Goal: Task Accomplishment & Management: Manage account settings

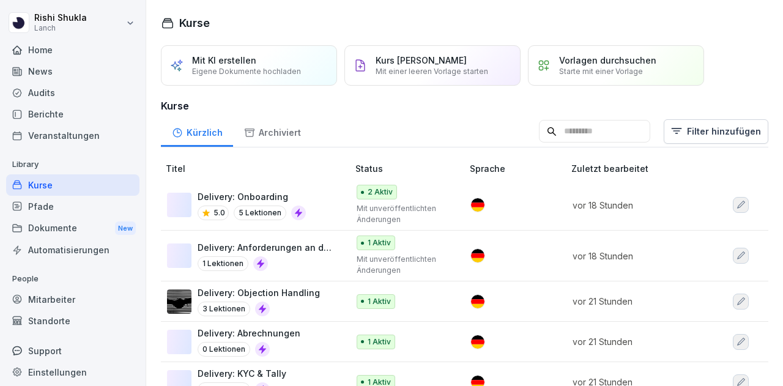
click at [341, 304] on td "Delivery: Objection Handling 3 Lektionen" at bounding box center [256, 302] width 190 height 40
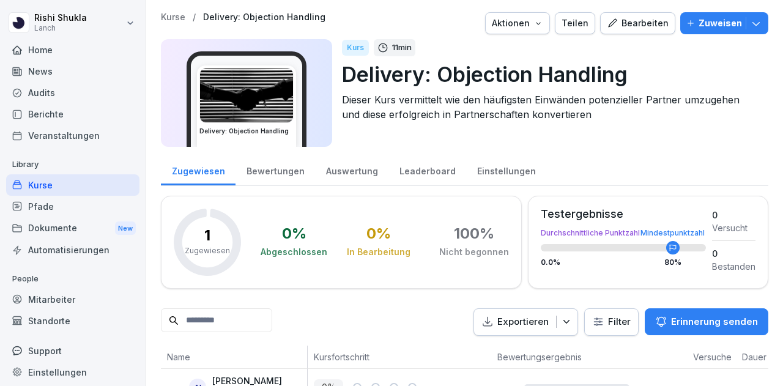
click at [635, 25] on div "Bearbeiten" at bounding box center [638, 23] width 62 height 13
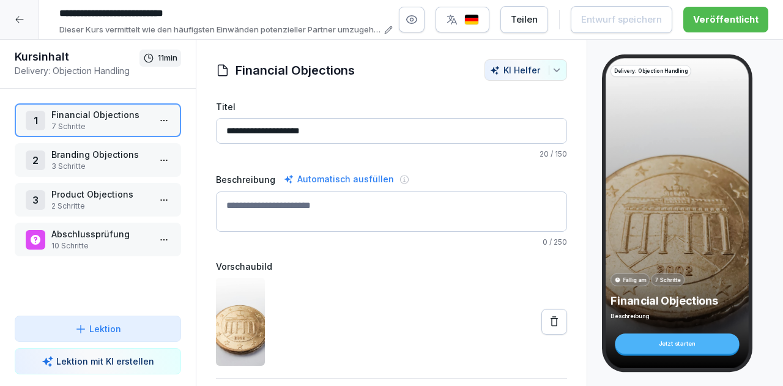
click at [114, 125] on p "7 Schritte" at bounding box center [100, 126] width 98 height 11
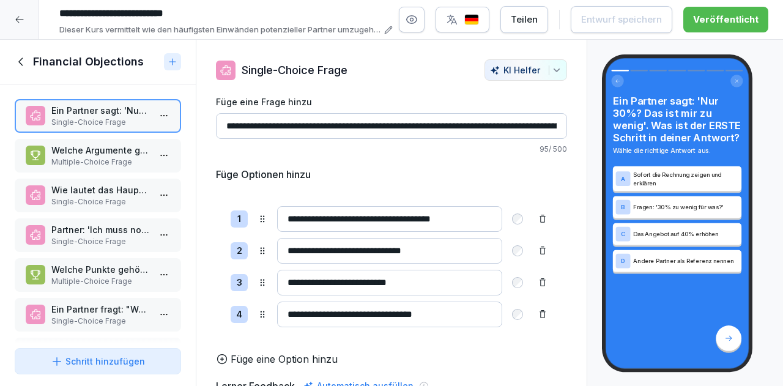
scroll to position [50, 0]
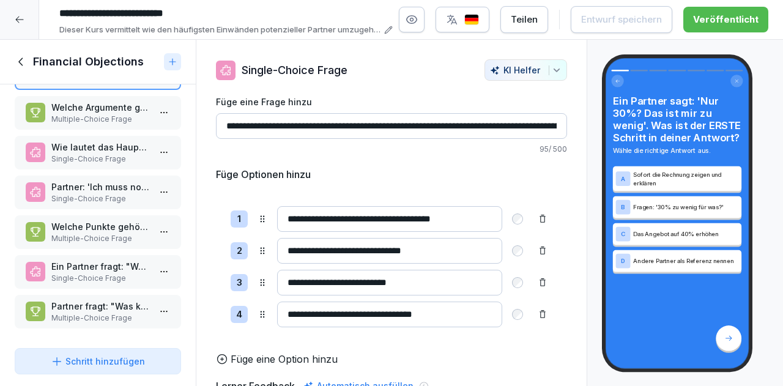
click at [16, 55] on icon at bounding box center [21, 61] width 13 height 13
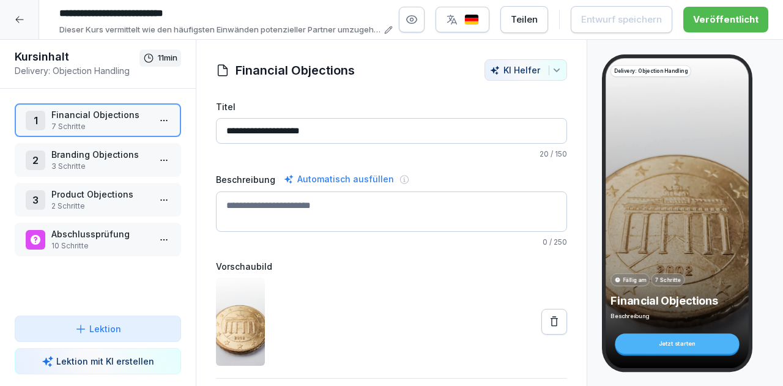
click at [92, 233] on p "Abschlussprüfung" at bounding box center [100, 234] width 98 height 13
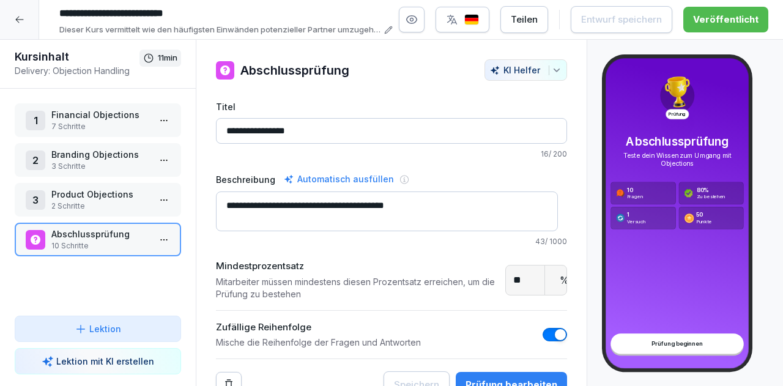
click at [80, 243] on p "10 Schritte" at bounding box center [100, 246] width 98 height 11
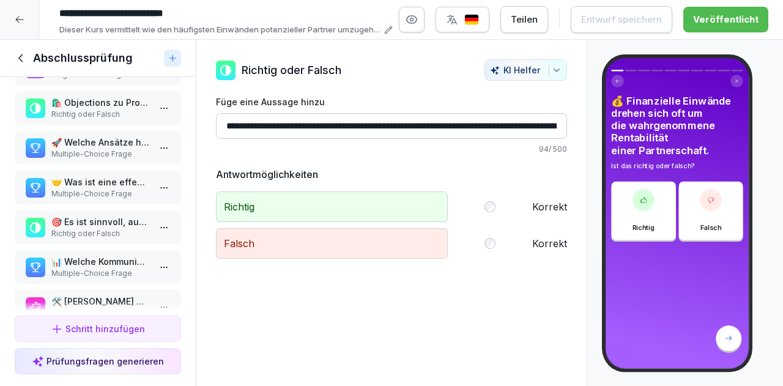
scroll to position [195, 0]
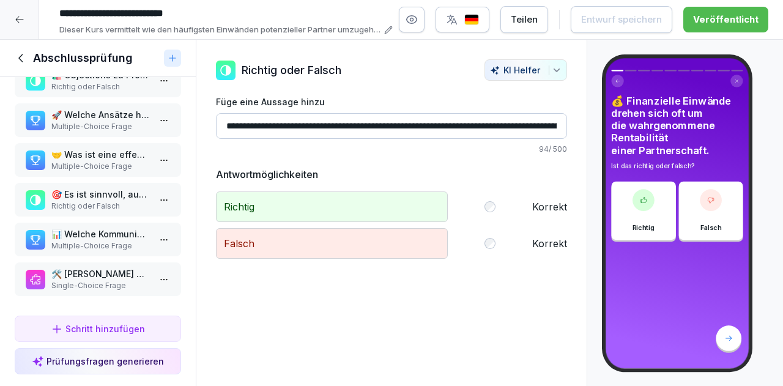
click at [17, 13] on div at bounding box center [19, 19] width 39 height 39
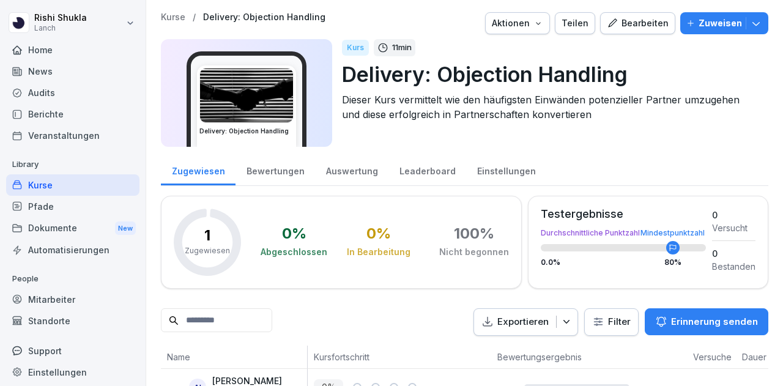
scroll to position [48, 0]
